Goal: Book appointment/travel/reservation

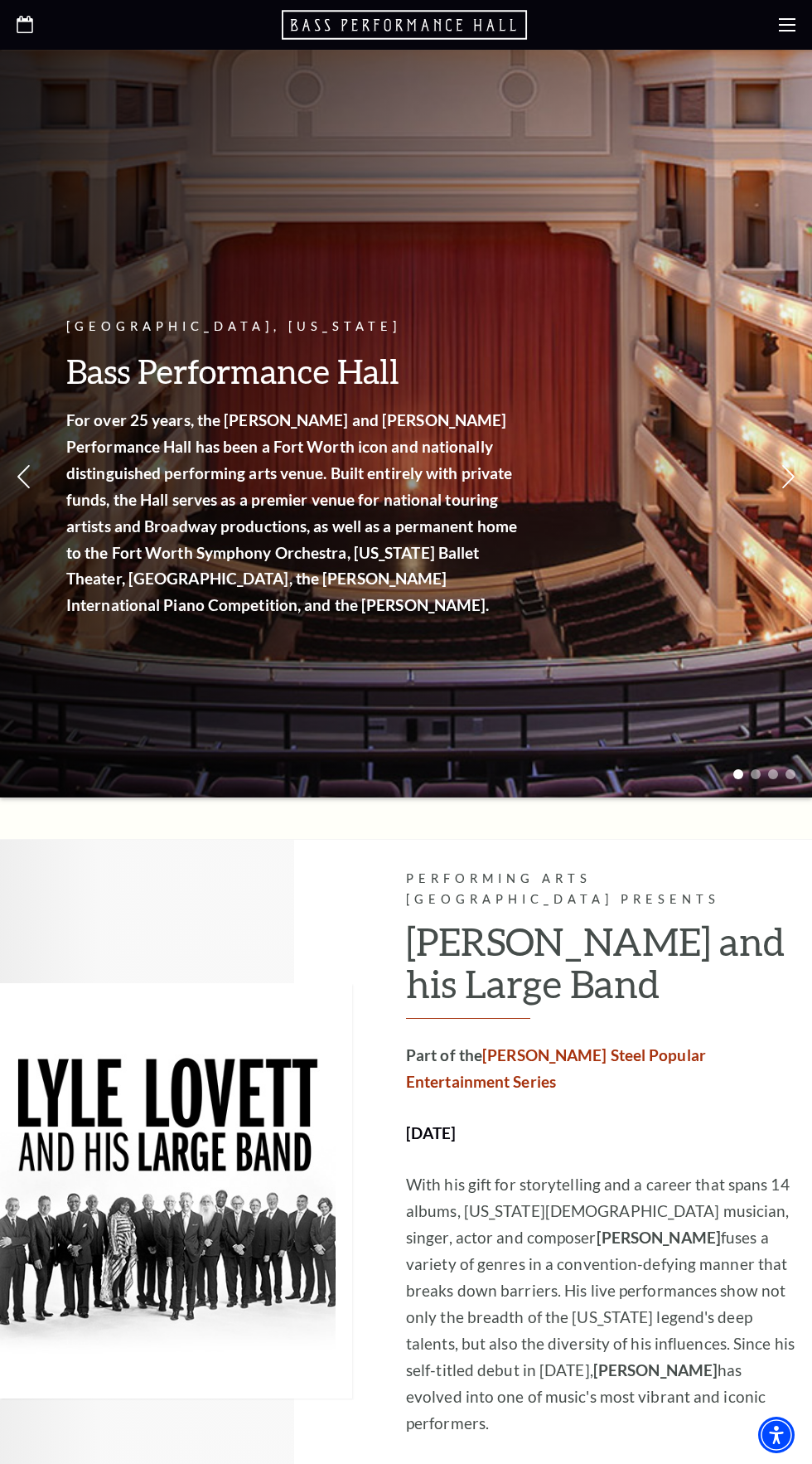
click at [790, 17] on icon at bounding box center [787, 25] width 17 height 17
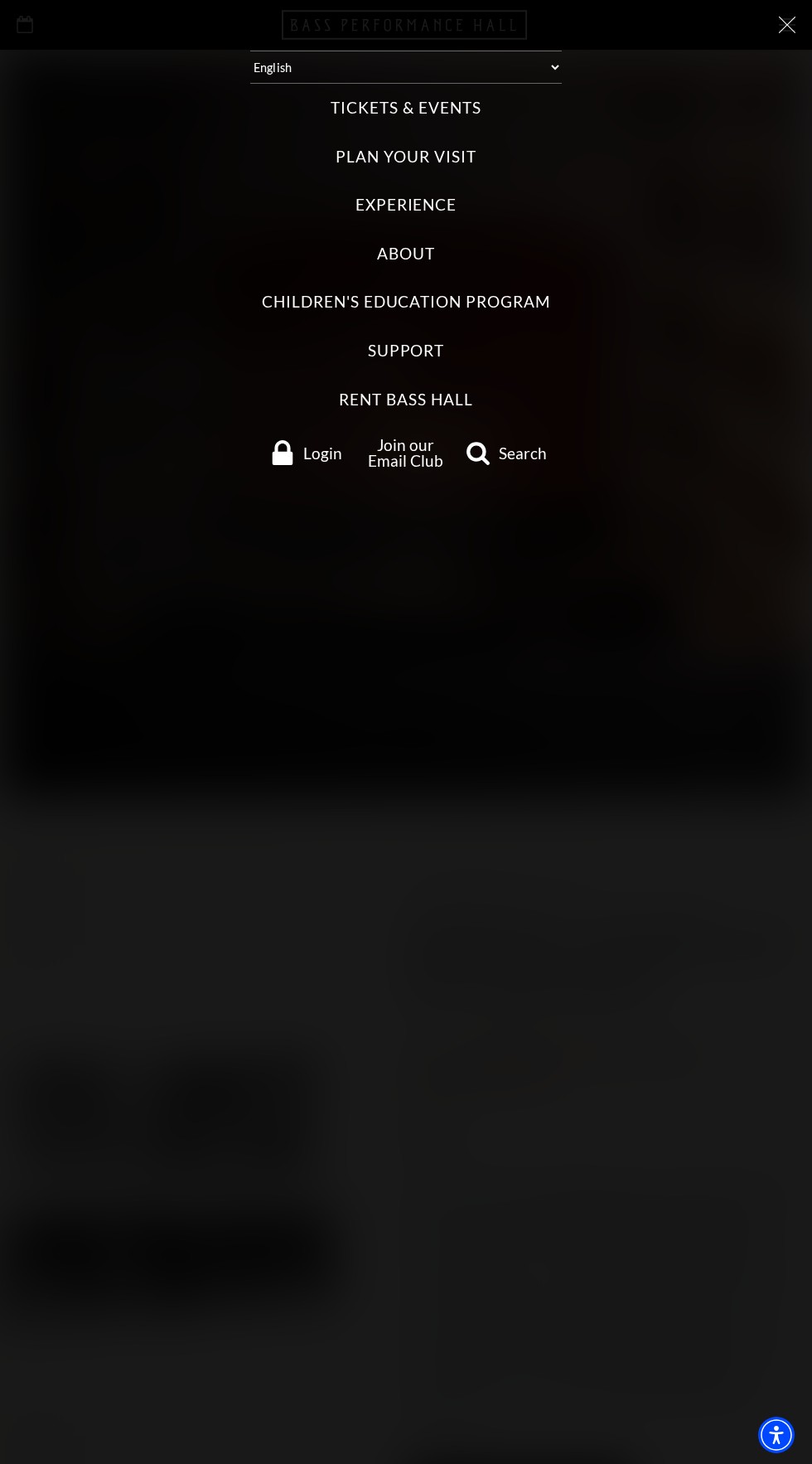
click at [441, 103] on label "Tickets & Events" at bounding box center [405, 108] width 150 height 22
click at [0, 0] on Events "Tickets & Events" at bounding box center [0, 0] width 0 height 0
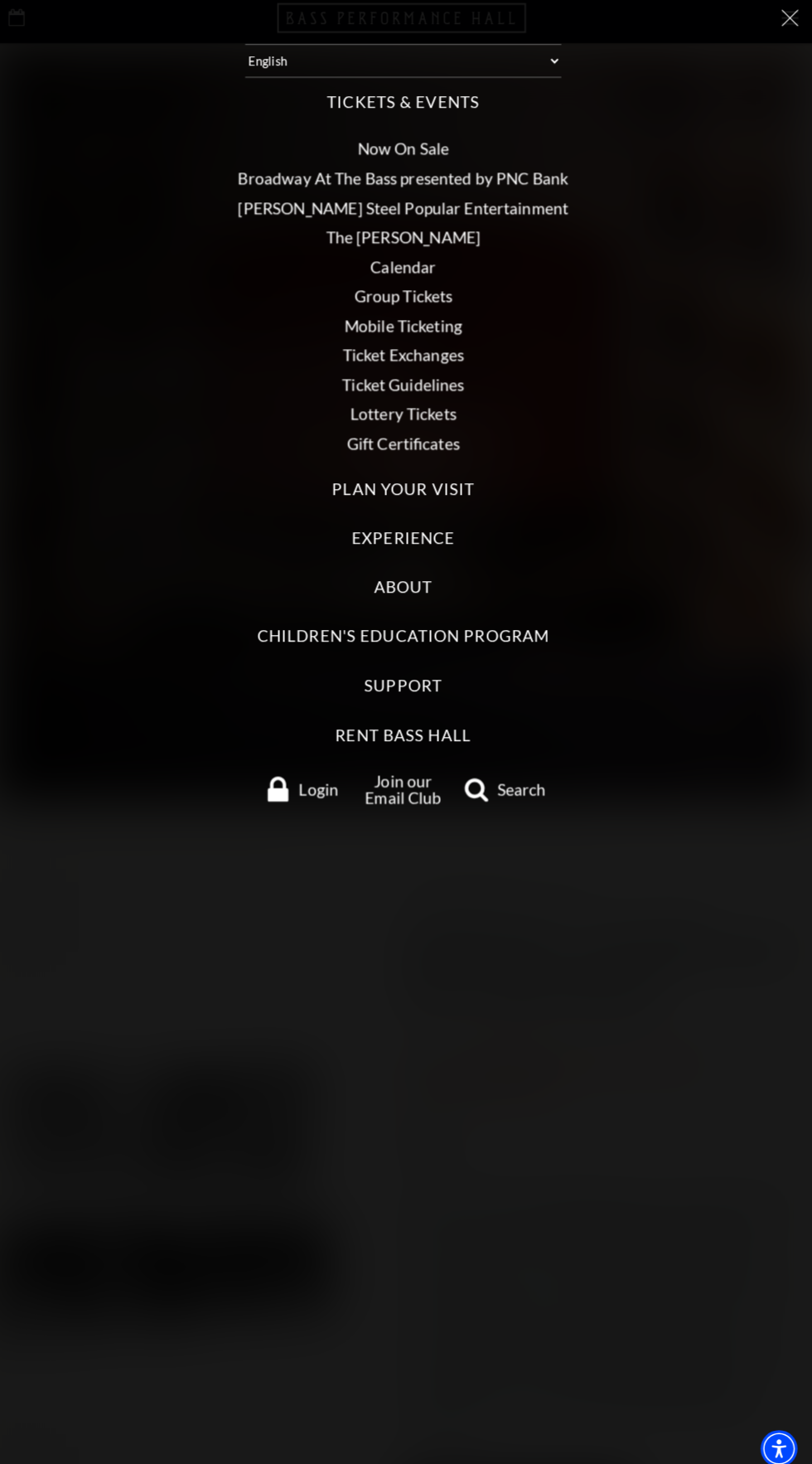
click at [428, 268] on link "Calendar" at bounding box center [406, 270] width 65 height 19
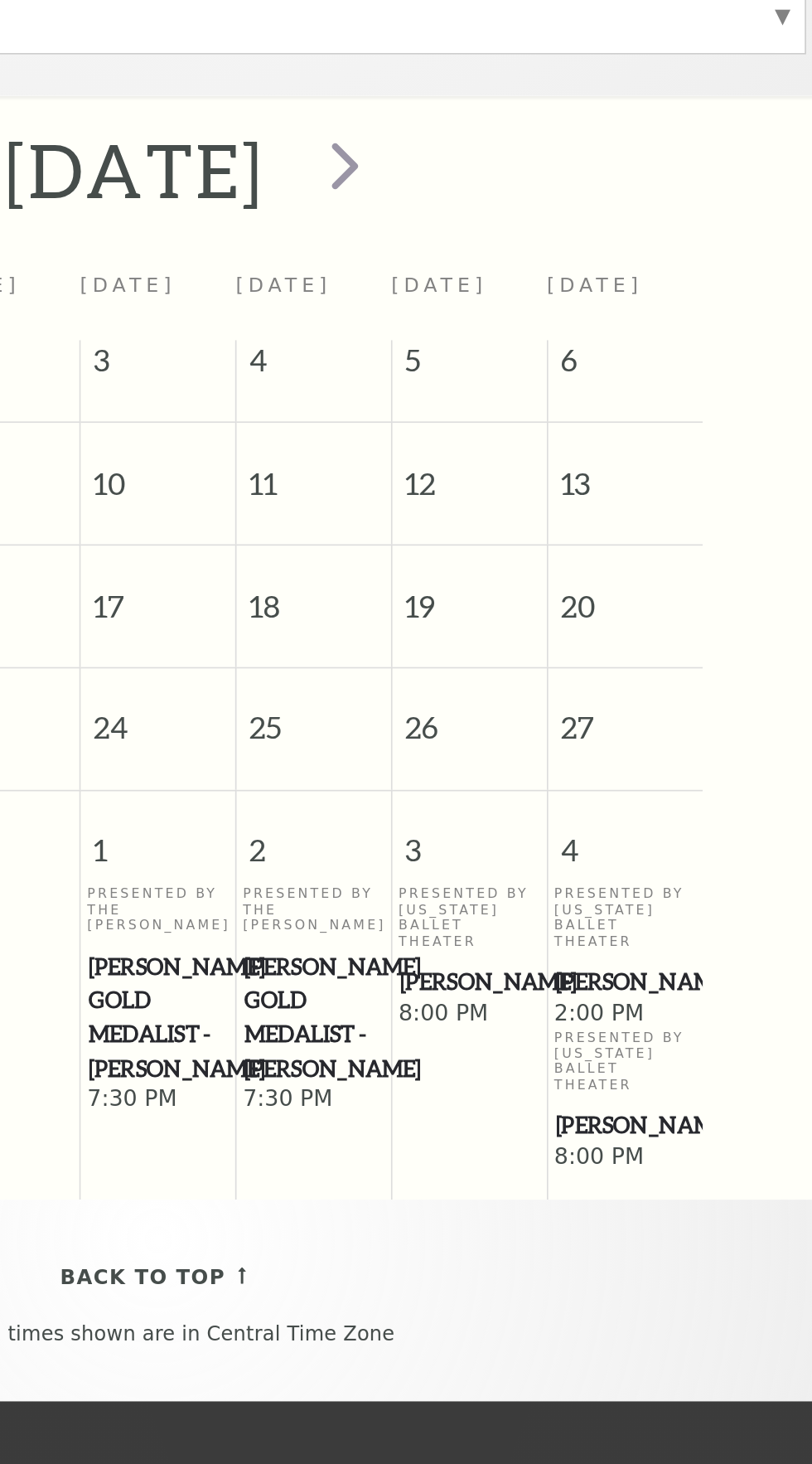
scroll to position [240, 0]
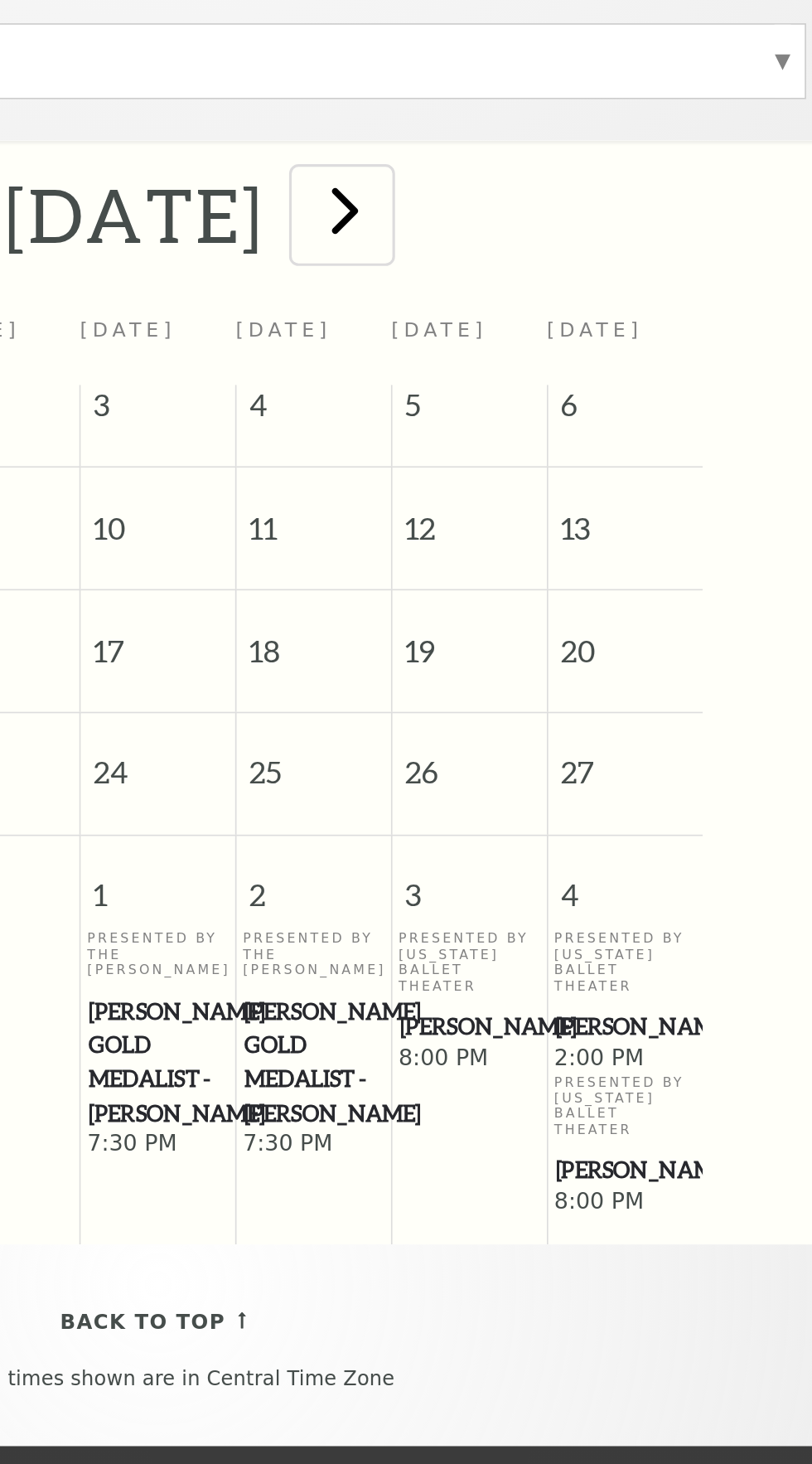
click at [542, 343] on span "next" at bounding box center [518, 351] width 47 height 47
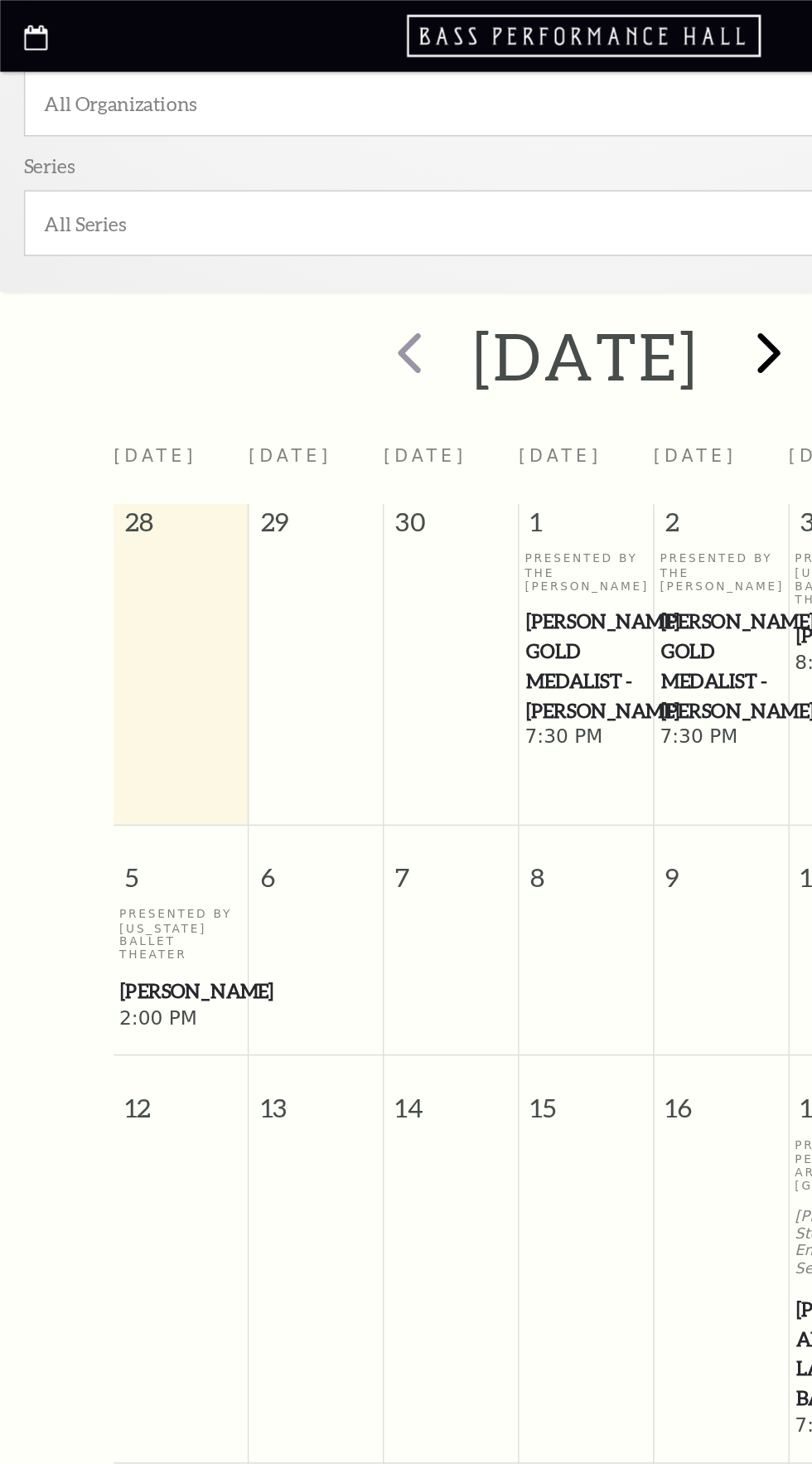
scroll to position [168, 0]
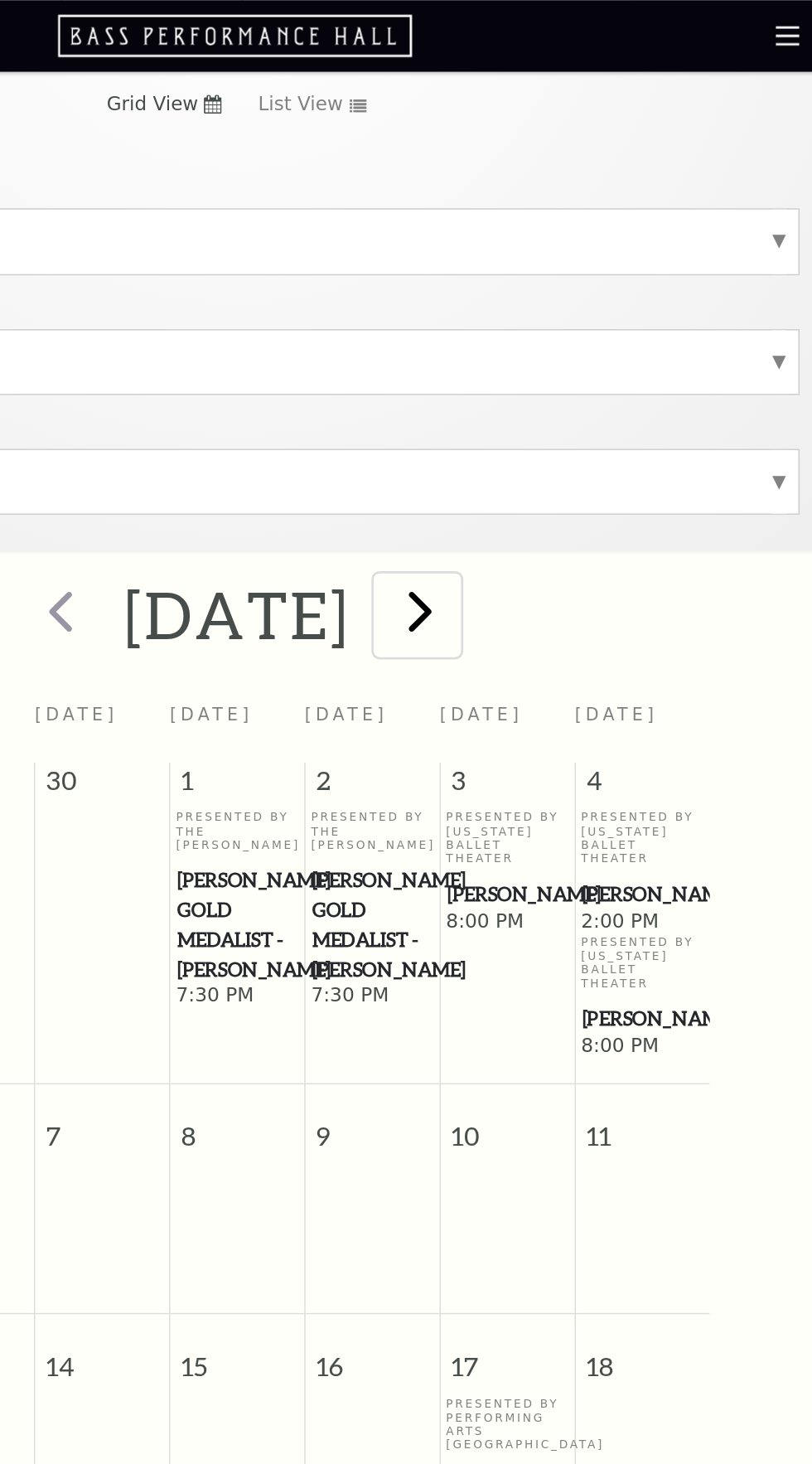
click at [556, 427] on span "next" at bounding box center [532, 422] width 47 height 47
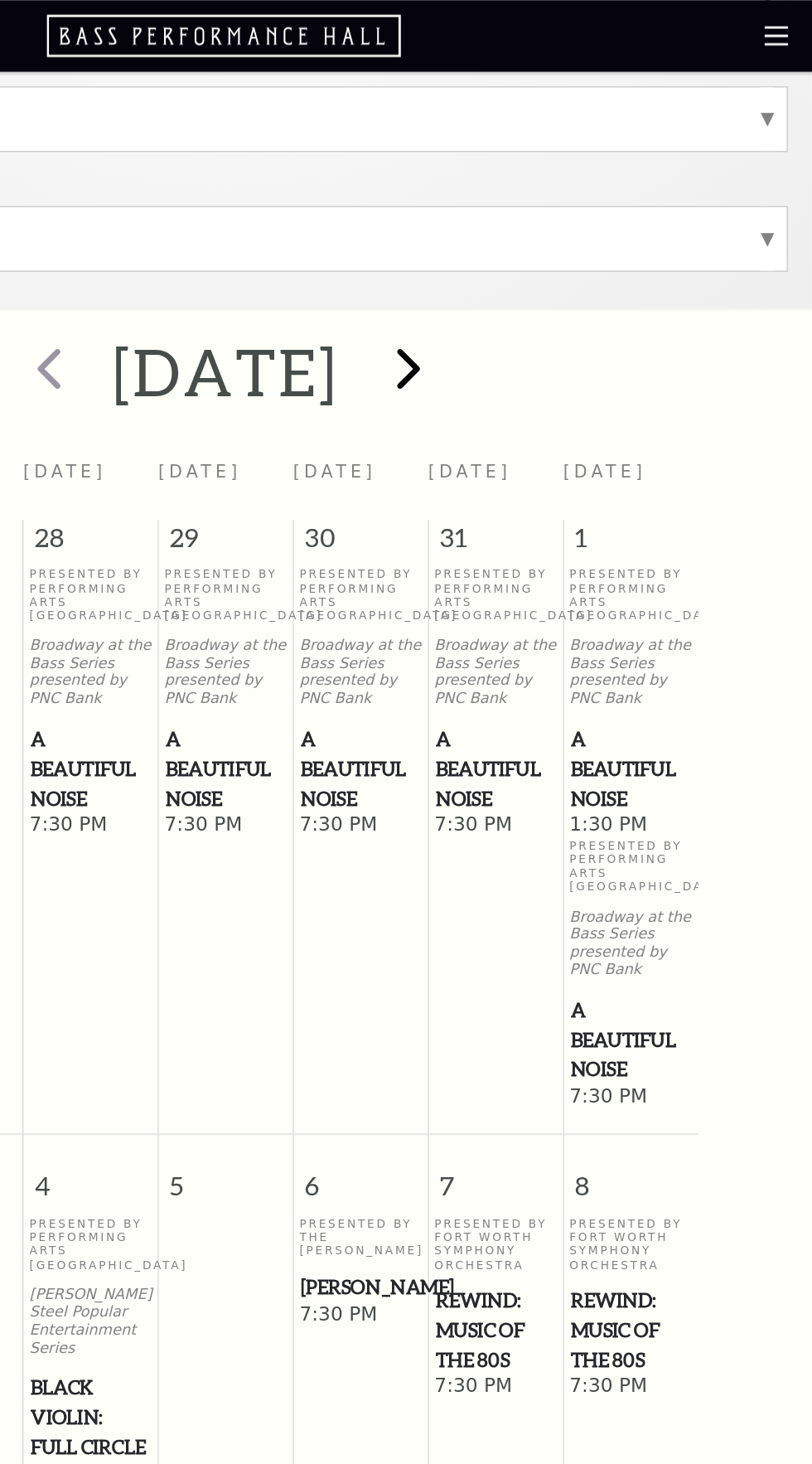
scroll to position [336, 0]
click at [556, 263] on span "next" at bounding box center [532, 255] width 47 height 47
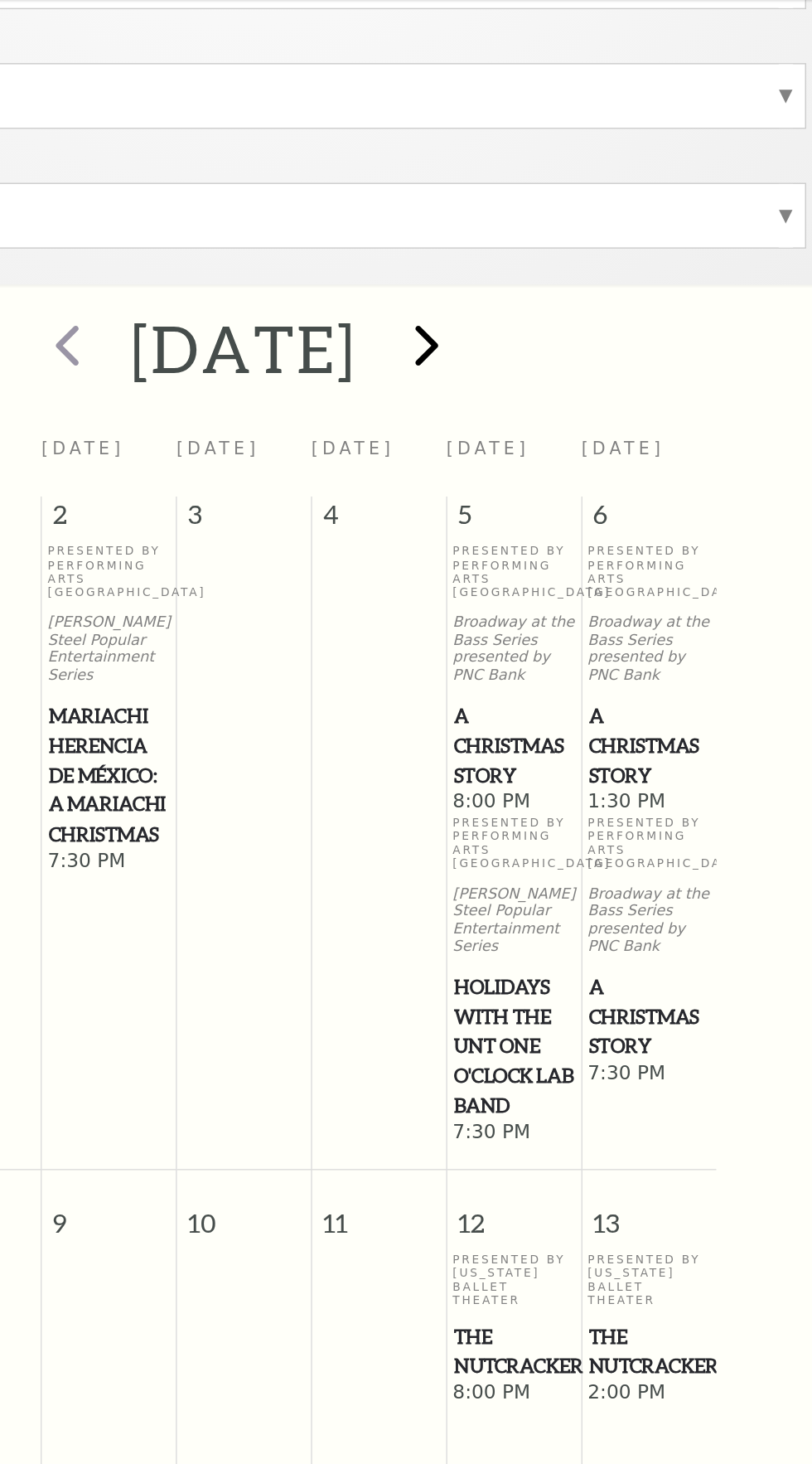
scroll to position [302, 0]
click at [718, 570] on span "A Christmas Story" at bounding box center [686, 567] width 84 height 61
